Goal: Task Accomplishment & Management: Use online tool/utility

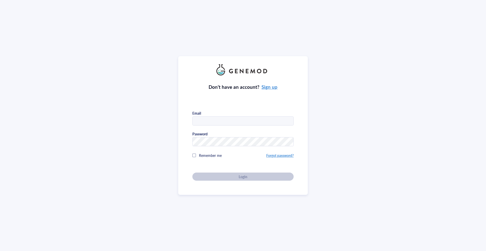
type input "[PERSON_NAME][EMAIL_ADDRESS][DOMAIN_NAME]"
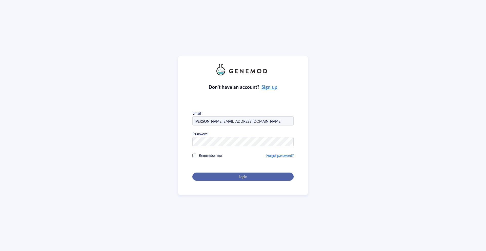
click at [228, 178] on div "Login" at bounding box center [243, 176] width 85 height 5
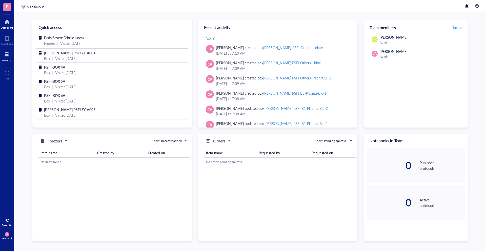
click at [7, 54] on div at bounding box center [7, 54] width 11 height 8
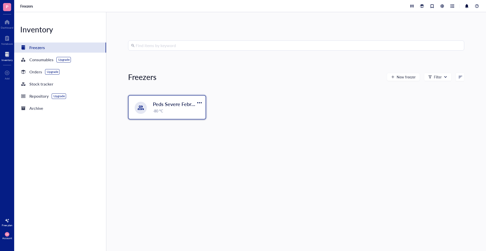
click at [184, 111] on div "-80 °C" at bounding box center [178, 111] width 50 height 6
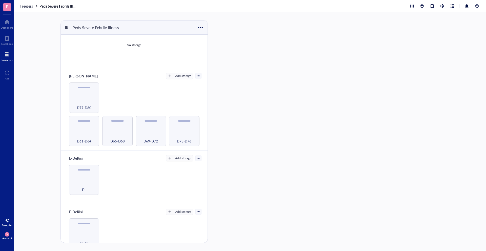
scroll to position [138, 0]
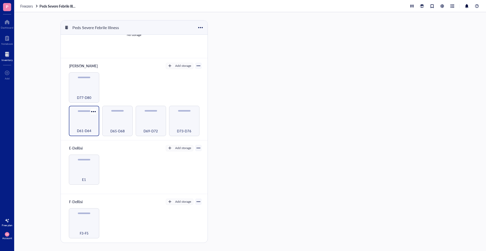
click at [89, 123] on div "D61-D64" at bounding box center [83, 128] width 25 height 11
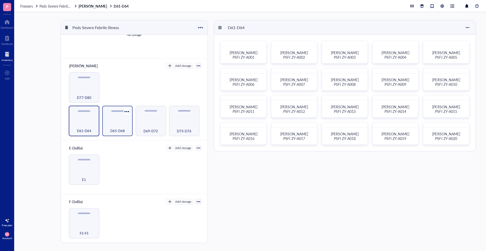
click at [110, 123] on div "D65-D68" at bounding box center [117, 128] width 25 height 11
click at [157, 121] on div "D69-D72" at bounding box center [151, 121] width 30 height 30
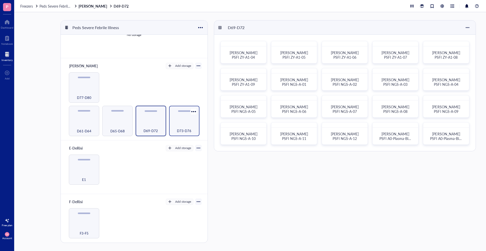
click at [181, 129] on span "D73-D76" at bounding box center [184, 131] width 14 height 6
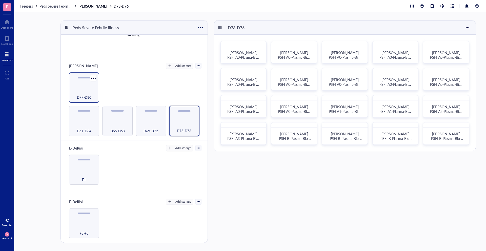
click at [72, 83] on div "D77-D80" at bounding box center [84, 87] width 30 height 30
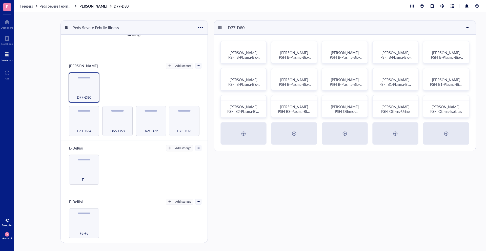
click at [253, 170] on div "D77-D80 [PERSON_NAME] PSFI B-Plasma-Bio-05 [PERSON_NAME] PSFI B-Plasma-Bio-06 […" at bounding box center [346, 131] width 264 height 223
click at [89, 166] on div "E1" at bounding box center [84, 170] width 30 height 30
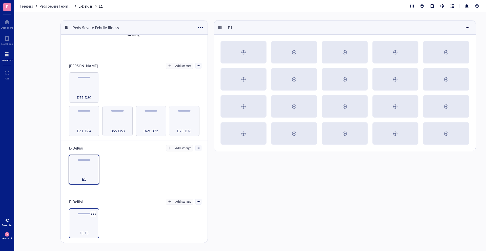
click at [94, 231] on div "F3-F5" at bounding box center [83, 230] width 25 height 11
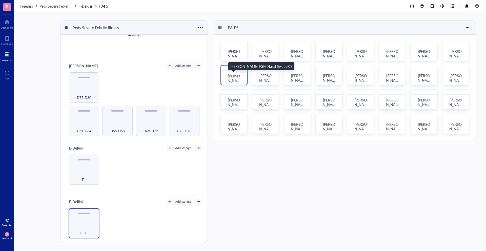
click at [232, 78] on span "[PERSON_NAME] PSFI Nasal Swabs-09" at bounding box center [234, 87] width 13 height 28
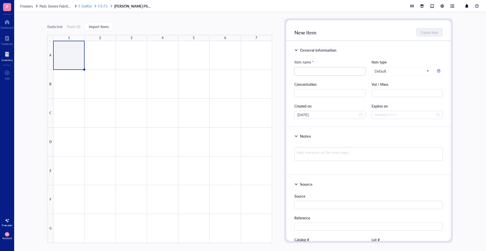
click at [99, 7] on span "F3-F5" at bounding box center [102, 6] width 9 height 5
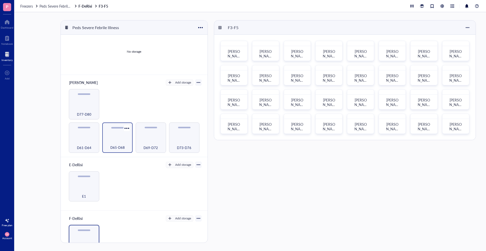
scroll to position [125, 0]
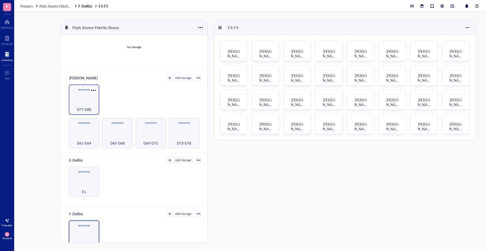
click at [91, 97] on div "D77-D80" at bounding box center [84, 100] width 30 height 30
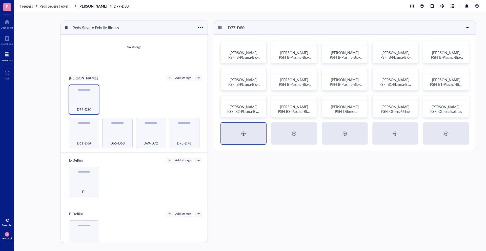
click at [246, 131] on div at bounding box center [244, 134] width 8 height 8
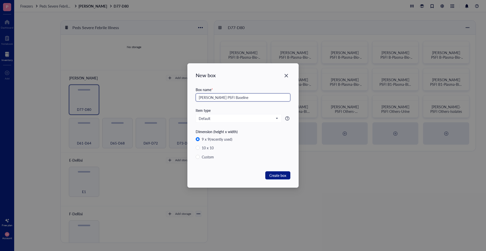
click at [228, 97] on input "[PERSON_NAME] PSFI Baseline" at bounding box center [243, 97] width 95 height 8
click at [234, 97] on input "[PERSON_NAME] PSFI Baseline" at bounding box center [243, 97] width 95 height 8
type input "[PERSON_NAME] PSFI Baseline"
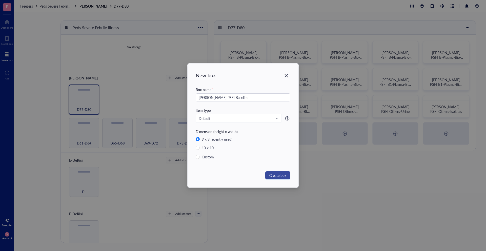
click at [287, 176] on button "Create box" at bounding box center [277, 175] width 25 height 8
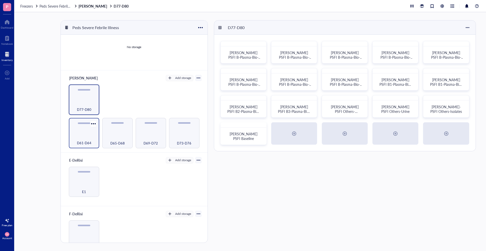
click at [83, 139] on div "D61-D64" at bounding box center [83, 140] width 25 height 11
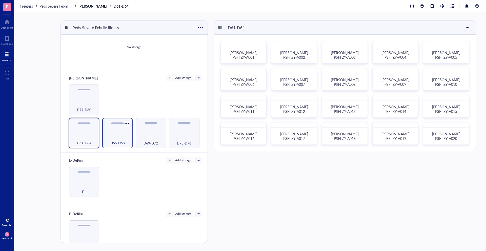
click at [123, 135] on div "D65-D68" at bounding box center [117, 140] width 25 height 11
click at [159, 136] on div "D69-D72" at bounding box center [150, 140] width 25 height 11
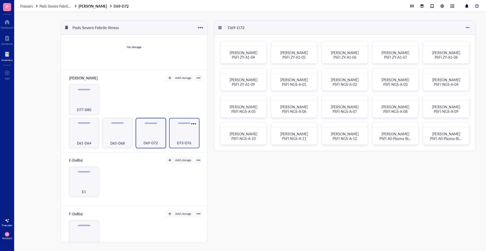
click at [186, 137] on div "D73-D76" at bounding box center [184, 140] width 25 height 11
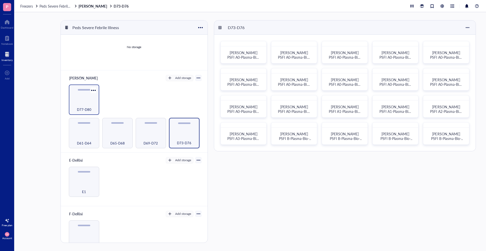
click at [80, 98] on div "D77-D80" at bounding box center [84, 100] width 30 height 30
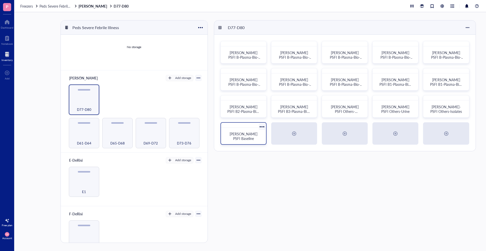
click at [246, 138] on span "[PERSON_NAME] PSFI Baseline" at bounding box center [244, 136] width 29 height 10
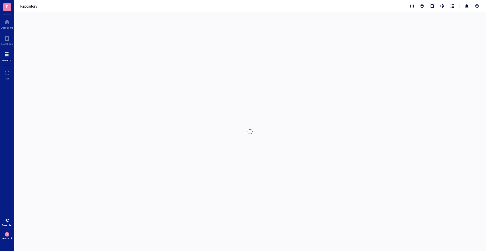
click at [246, 138] on div at bounding box center [250, 131] width 472 height 239
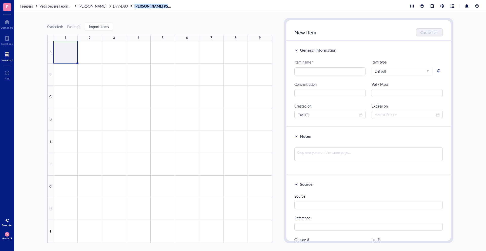
drag, startPoint x: 153, startPoint y: 6, endPoint x: 114, endPoint y: 9, distance: 39.1
click at [114, 9] on div "Freezers Peds Severe Febrile Illness [PERSON_NAME] D77-D80 [PERSON_NAME] PSFI B…" at bounding box center [250, 6] width 472 height 12
drag, startPoint x: 161, startPoint y: 10, endPoint x: 122, endPoint y: 6, distance: 39.6
click at [122, 6] on div "Freezers Peds Severe Febrile Illness [PERSON_NAME] D77-D80 [PERSON_NAME] PSFI B…" at bounding box center [250, 6] width 472 height 12
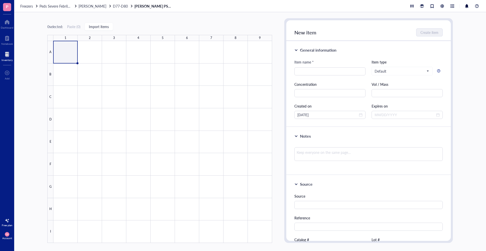
click at [143, 29] on div "0 selected: Paste ( 0 ) Import items 1 2 3 4 5 6 7 8 9 A B C D E F G H I" at bounding box center [159, 130] width 225 height 225
click at [108, 7] on div at bounding box center [110, 6] width 4 height 4
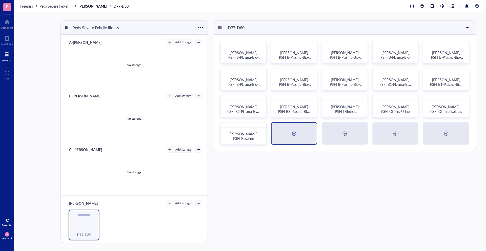
click at [292, 129] on div at bounding box center [294, 134] width 45 height 22
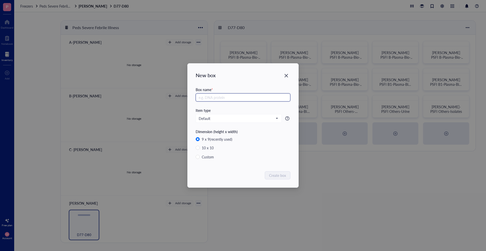
click at [232, 98] on input "text" at bounding box center [243, 97] width 95 height 8
click at [222, 95] on input "[PERSON_NAME] PSFI Baseline" at bounding box center [243, 97] width 95 height 8
type input "[PERSON_NAME] PSFI Baseline"
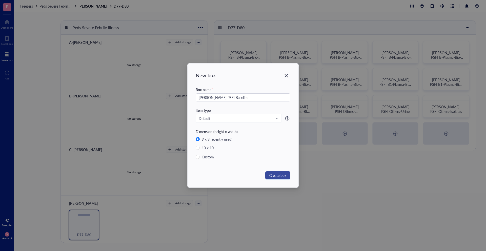
click at [276, 173] on span "Create box" at bounding box center [277, 176] width 17 height 6
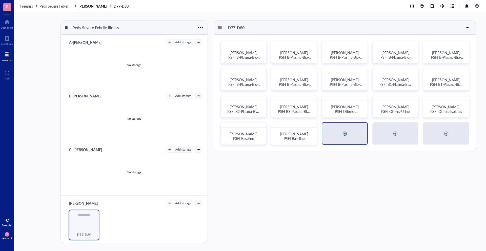
click at [335, 136] on div at bounding box center [344, 134] width 45 height 22
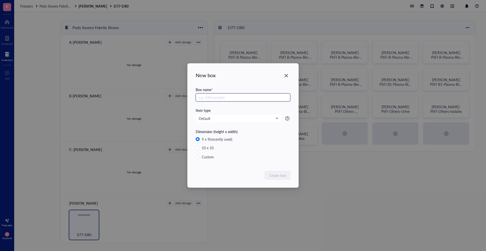
click at [234, 95] on input "text" at bounding box center [243, 97] width 95 height 8
type input "v"
click at [284, 76] on div "Close" at bounding box center [286, 76] width 8 height 8
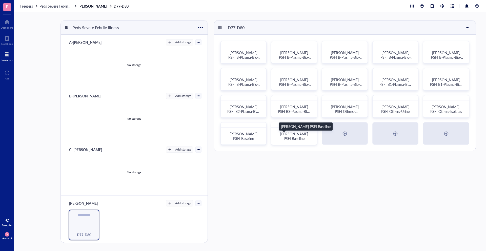
drag, startPoint x: 280, startPoint y: 136, endPoint x: 294, endPoint y: 136, distance: 13.9
click at [294, 136] on span "[PERSON_NAME] PSFI Baseline" at bounding box center [294, 136] width 29 height 10
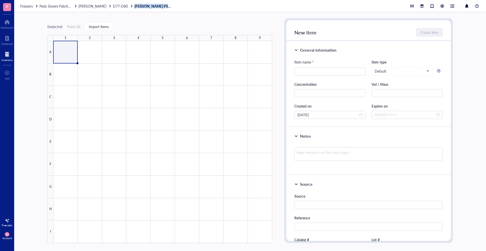
drag, startPoint x: 161, startPoint y: 7, endPoint x: 122, endPoint y: 5, distance: 39.1
click at [122, 5] on div "Freezers Peds Severe Febrile Illness [PERSON_NAME] D77-D80 [PERSON_NAME] PSFI B…" at bounding box center [250, 6] width 472 height 12
copy span "[PERSON_NAME] PSFI Baseline"
click at [118, 20] on div "0 selected: Paste ( 0 ) Import items 1 2 3 4 5 6 7 8 9 A B C D E F G H I" at bounding box center [159, 130] width 225 height 225
click at [113, 6] on span "D77-D80" at bounding box center [120, 6] width 15 height 5
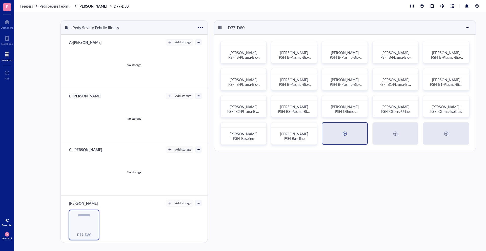
click at [347, 127] on div at bounding box center [344, 134] width 45 height 22
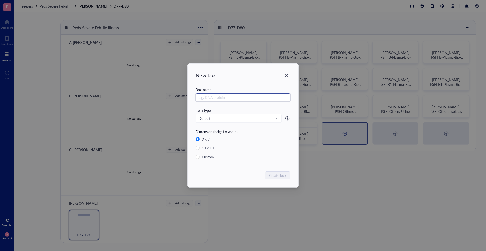
paste input "[PERSON_NAME] PSFI Baseline"
type input "[PERSON_NAME] PSFI Baseline"
click at [278, 176] on span "Create box" at bounding box center [277, 176] width 17 height 6
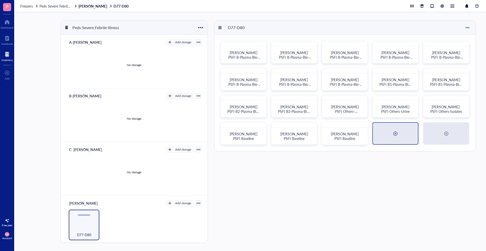
click at [401, 135] on div at bounding box center [395, 134] width 45 height 22
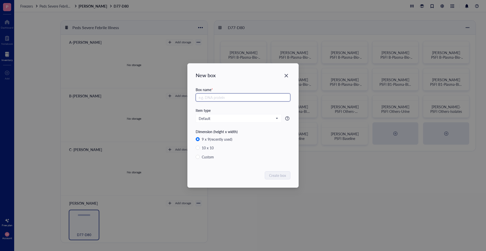
paste input "[PERSON_NAME] PSFI Baseline"
type input "[PERSON_NAME] PSFI Baseline"
click at [281, 179] on button "Create box" at bounding box center [277, 175] width 25 height 8
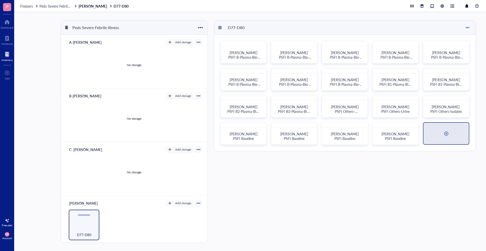
click at [449, 137] on div at bounding box center [446, 134] width 8 height 8
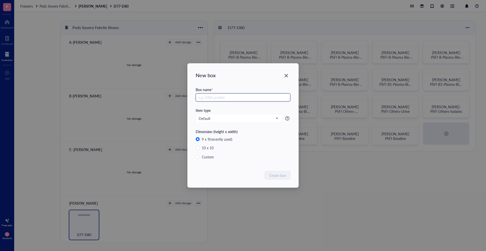
paste input "[PERSON_NAME] PSFI Baseline"
type input "[PERSON_NAME] PSFI Baseline"
click at [289, 175] on button "Create box" at bounding box center [277, 175] width 25 height 8
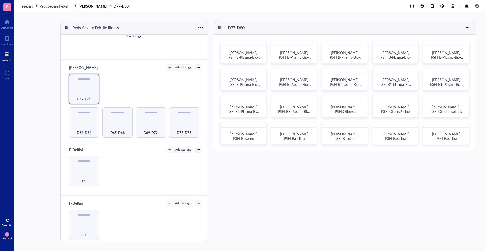
scroll to position [138, 0]
click at [350, 89] on div "[PERSON_NAME] PSFI B-Plasma-Bio-12" at bounding box center [345, 79] width 46 height 23
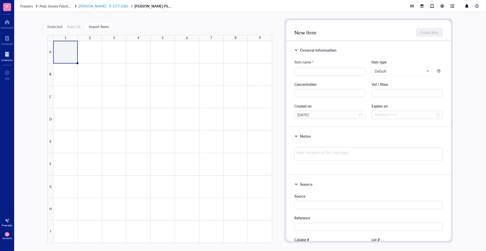
click at [113, 5] on span "D77-D80" at bounding box center [120, 6] width 15 height 5
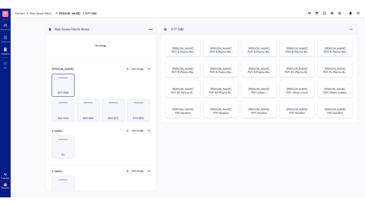
scroll to position [138, 0]
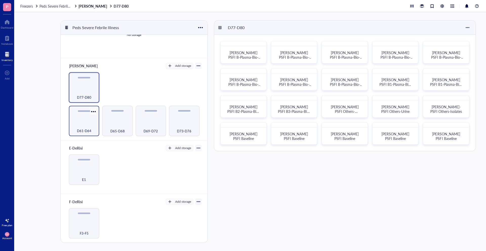
click at [90, 124] on div "D61-D64" at bounding box center [83, 128] width 25 height 11
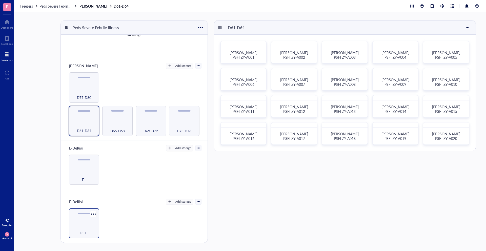
click at [87, 225] on div "F3-F5" at bounding box center [83, 230] width 25 height 11
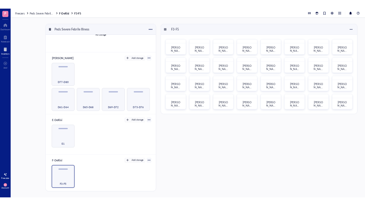
scroll to position [137, 0]
